Goal: Information Seeking & Learning: Learn about a topic

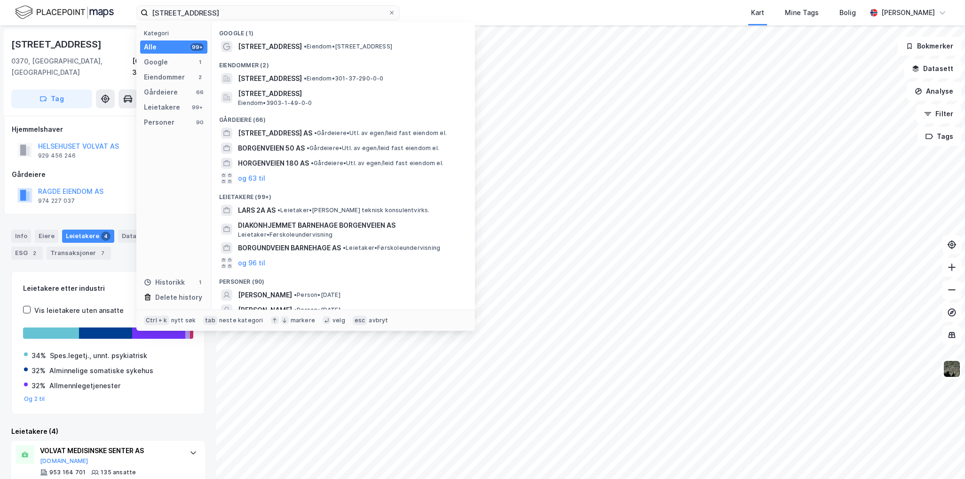
click at [227, 12] on input "[STREET_ADDRESS]" at bounding box center [268, 13] width 240 height 14
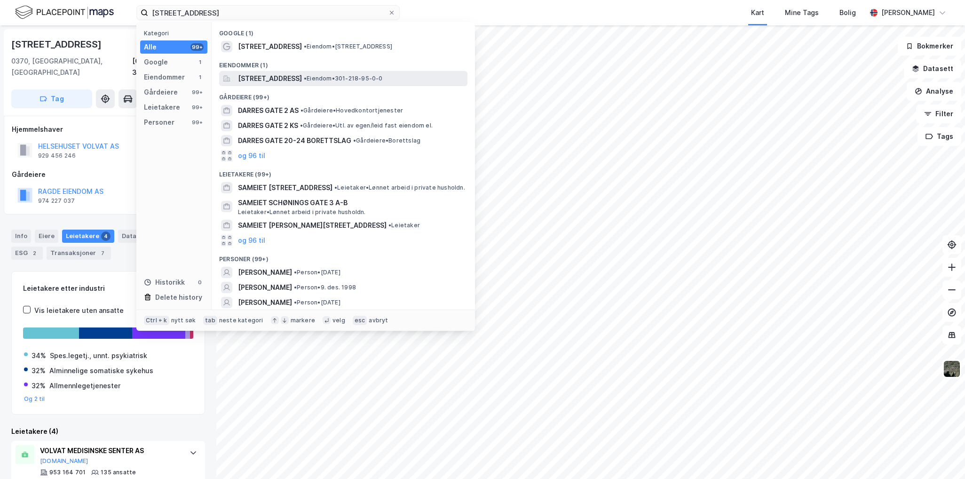
click at [295, 79] on span "[STREET_ADDRESS]" at bounding box center [270, 78] width 64 height 11
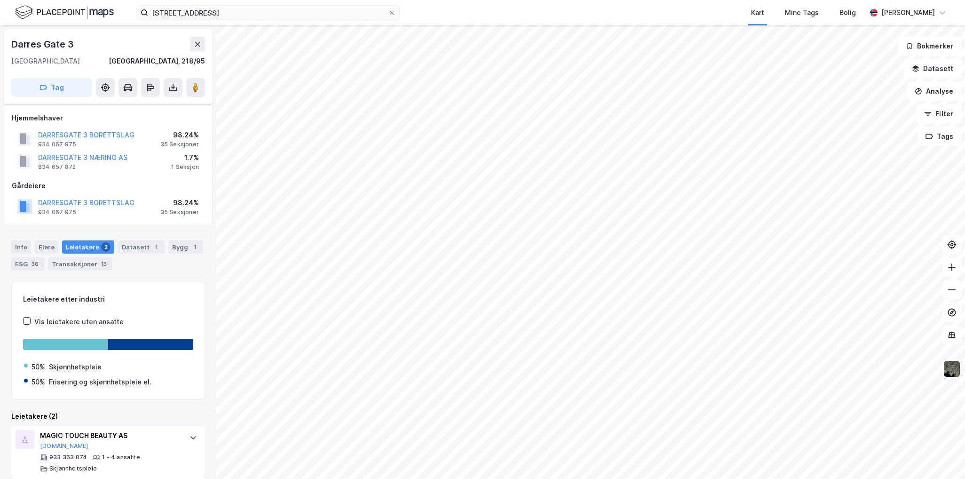
scroll to position [59, 0]
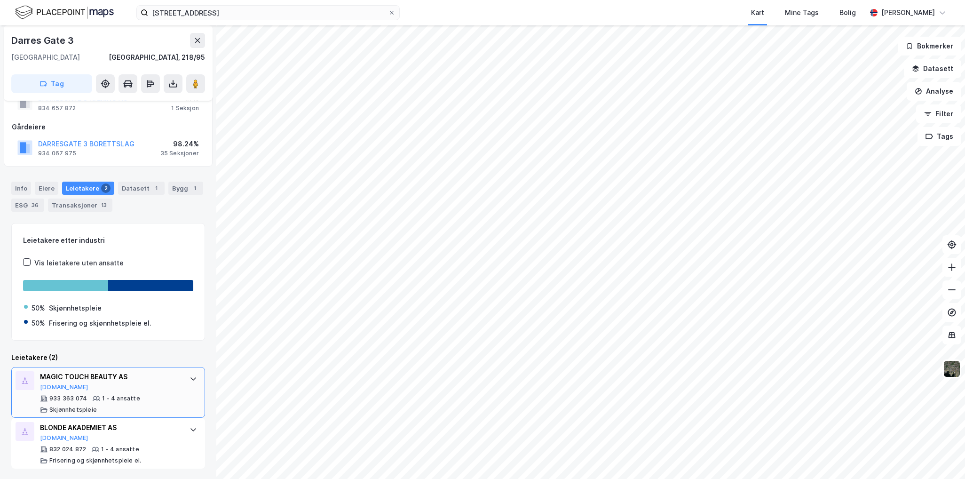
click at [126, 379] on div "MAGIC TOUCH BEAUTY AS" at bounding box center [110, 376] width 140 height 11
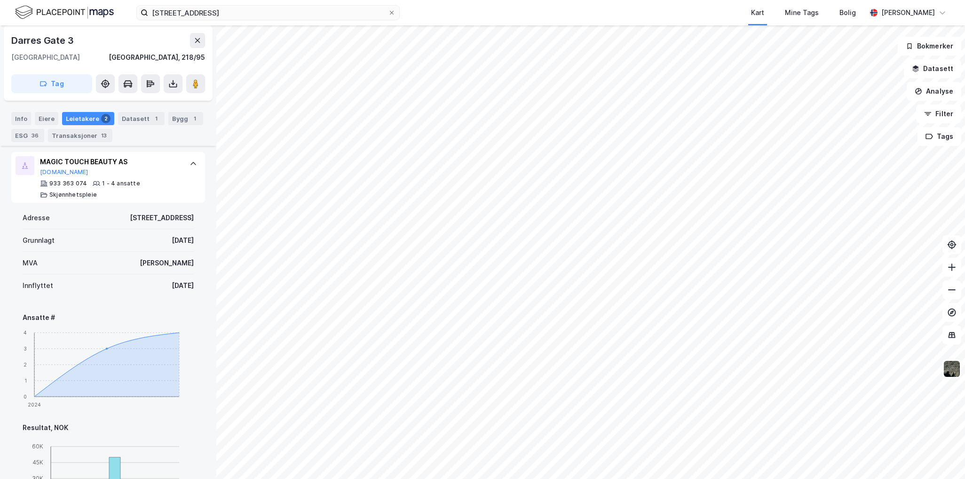
scroll to position [294, 0]
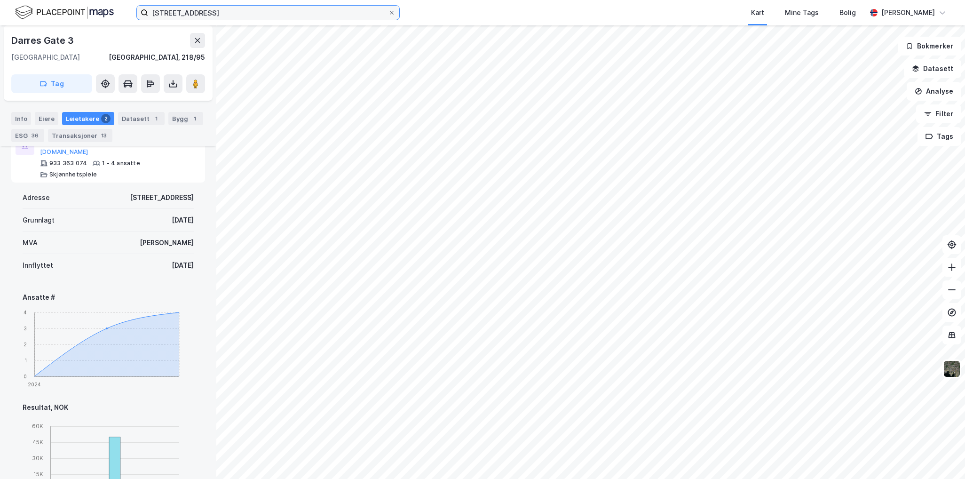
click at [239, 10] on input "[STREET_ADDRESS]" at bounding box center [268, 13] width 240 height 14
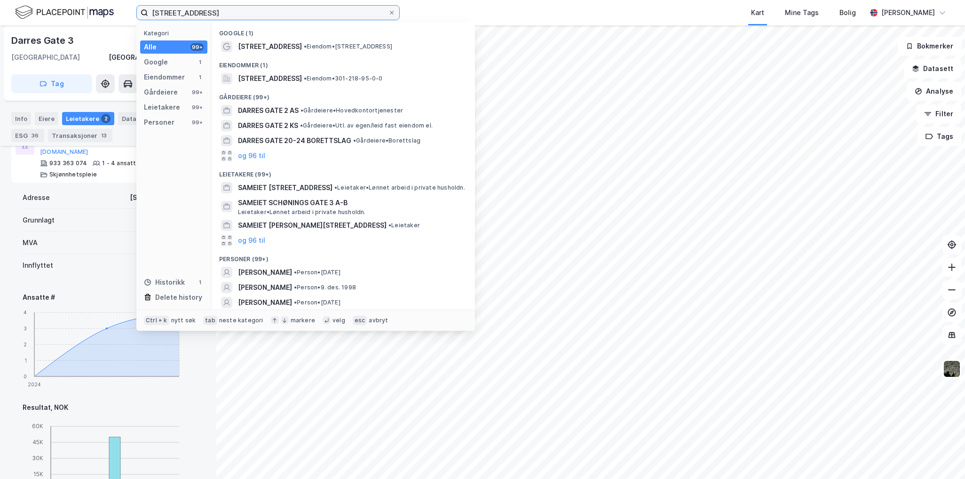
click at [239, 10] on input "[STREET_ADDRESS]" at bounding box center [268, 13] width 240 height 14
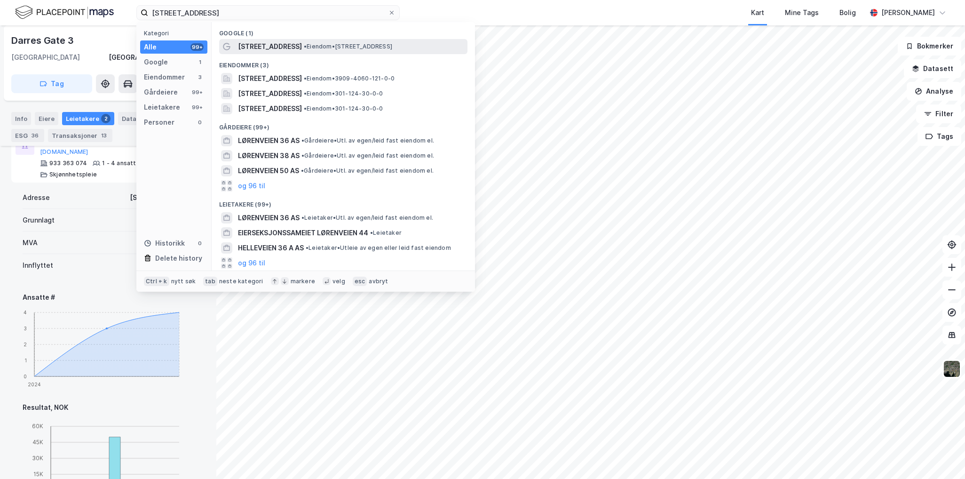
click at [335, 50] on div "[STREET_ADDRESS] • Eiendom • [STREET_ADDRESS]" at bounding box center [352, 46] width 228 height 11
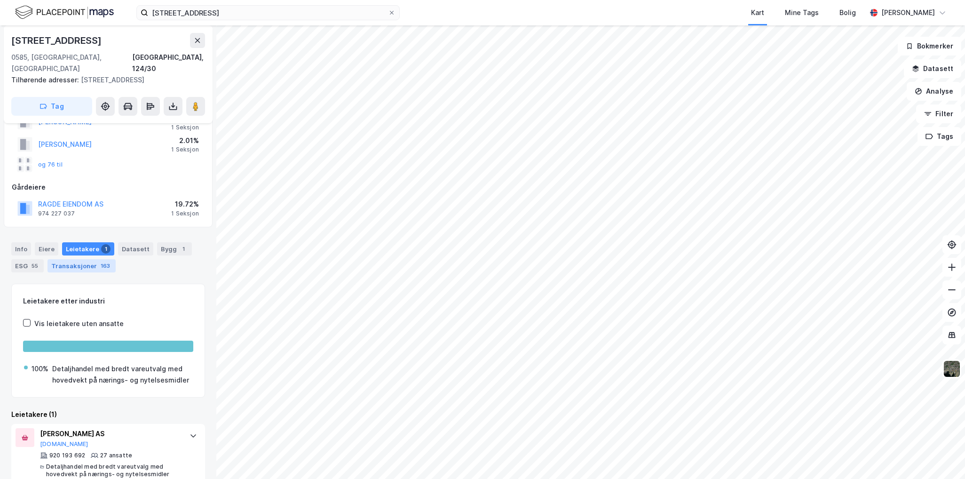
scroll to position [64, 0]
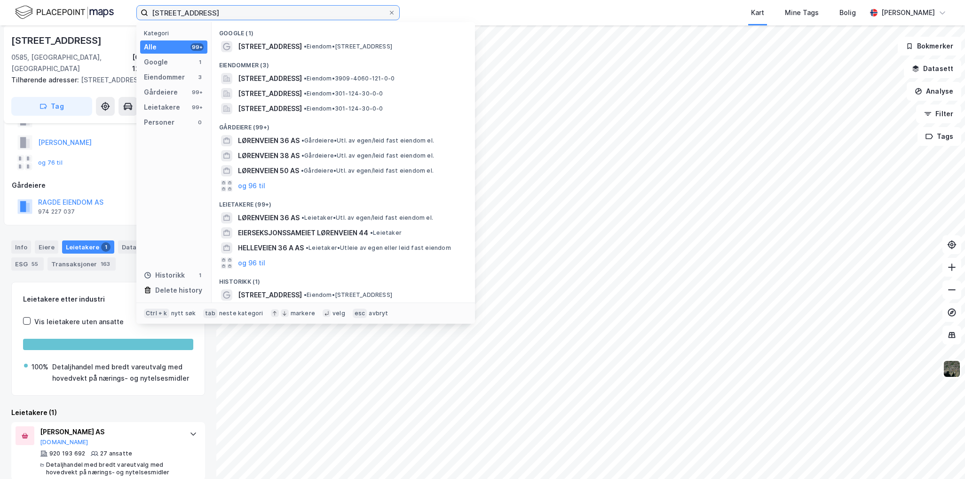
click at [201, 16] on input "[STREET_ADDRESS]" at bounding box center [268, 13] width 240 height 14
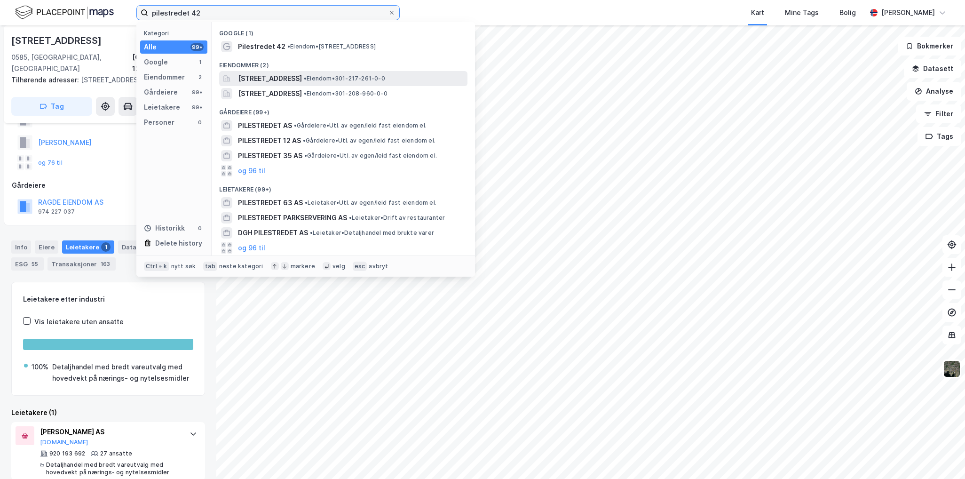
type input "pilestredet 42"
click at [302, 74] on span "[STREET_ADDRESS]" at bounding box center [270, 78] width 64 height 11
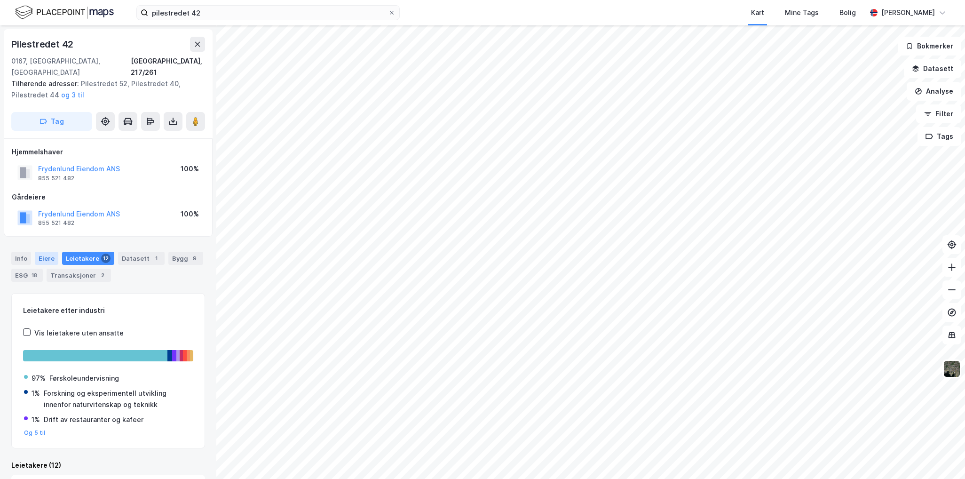
click at [49, 252] on div "Eiere" at bounding box center [47, 258] width 24 height 13
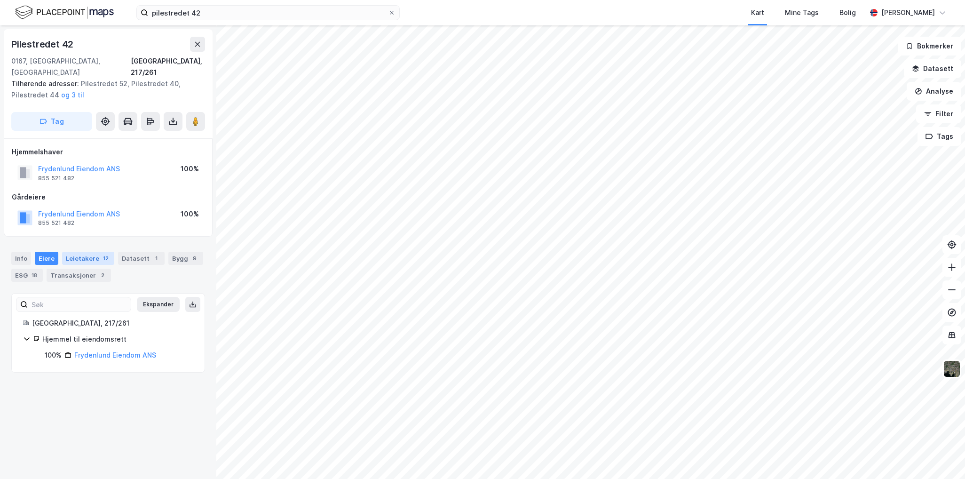
click at [87, 252] on div "Leietakere 12" at bounding box center [88, 258] width 52 height 13
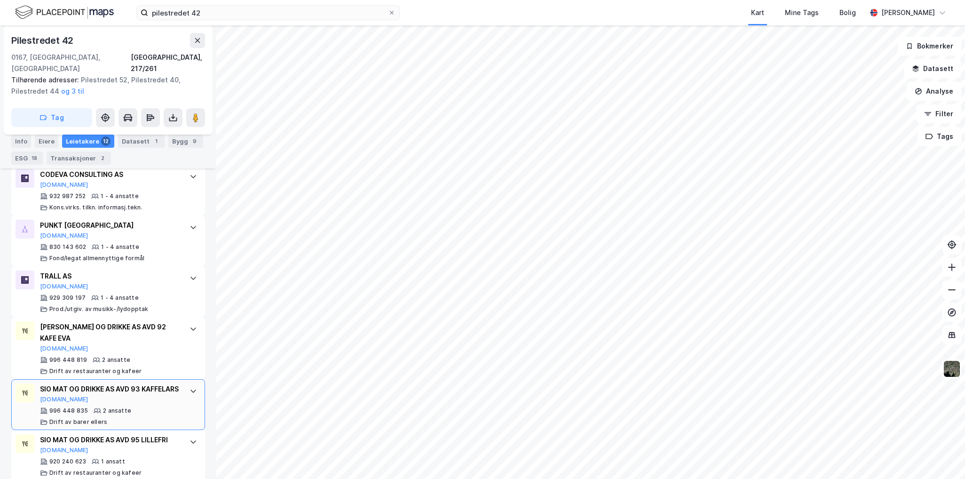
scroll to position [669, 0]
